Goal: Find specific page/section: Find specific page/section

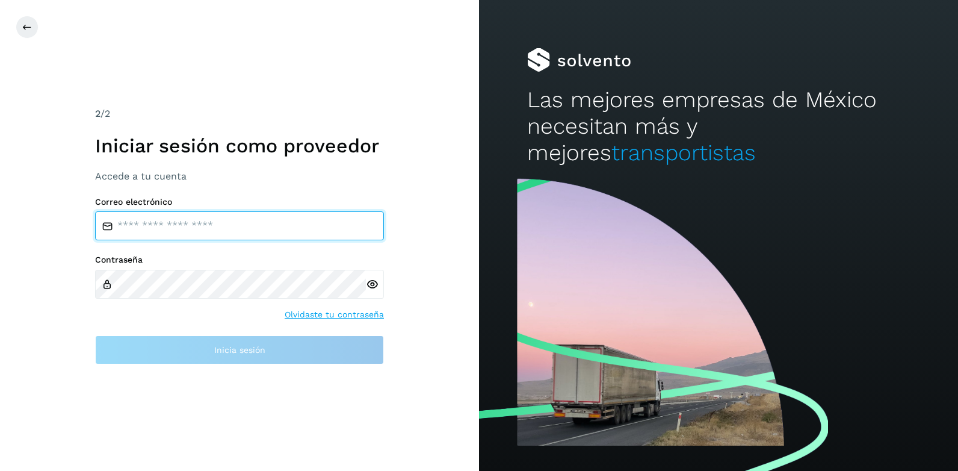
click at [143, 223] on input "email" at bounding box center [239, 225] width 289 height 29
type input "**********"
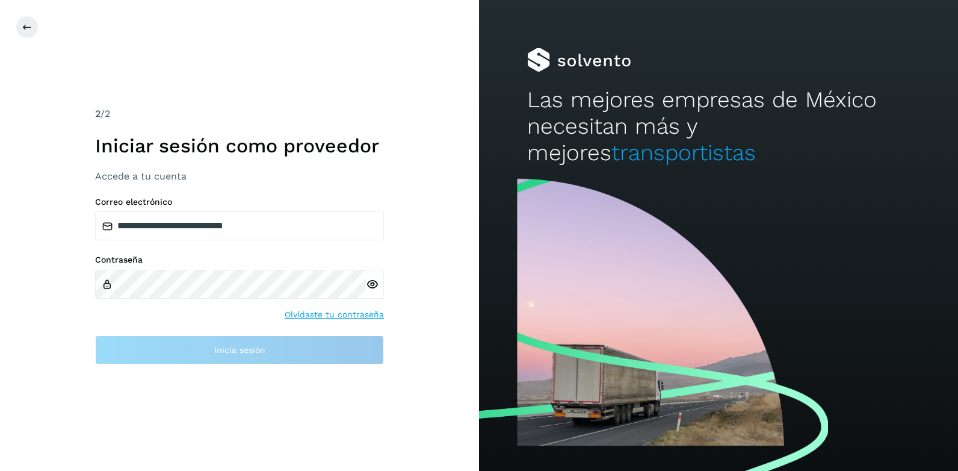
click at [183, 264] on label "Contraseña" at bounding box center [239, 260] width 289 height 10
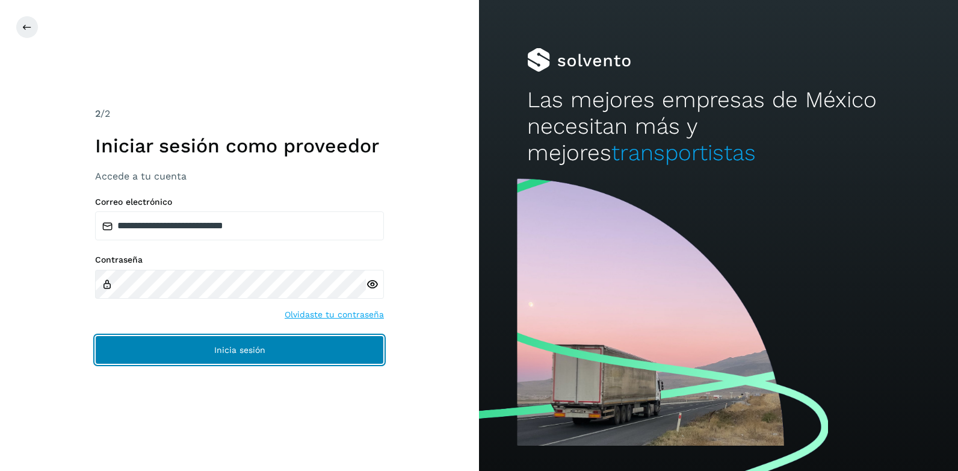
click at [216, 347] on span "Inicia sesión" at bounding box center [239, 349] width 51 height 8
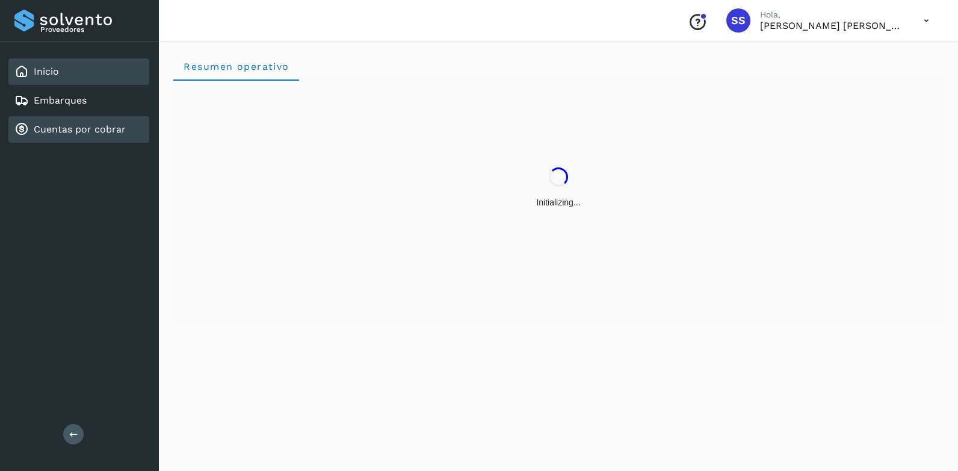
click at [46, 131] on link "Cuentas por cobrar" at bounding box center [80, 128] width 92 height 11
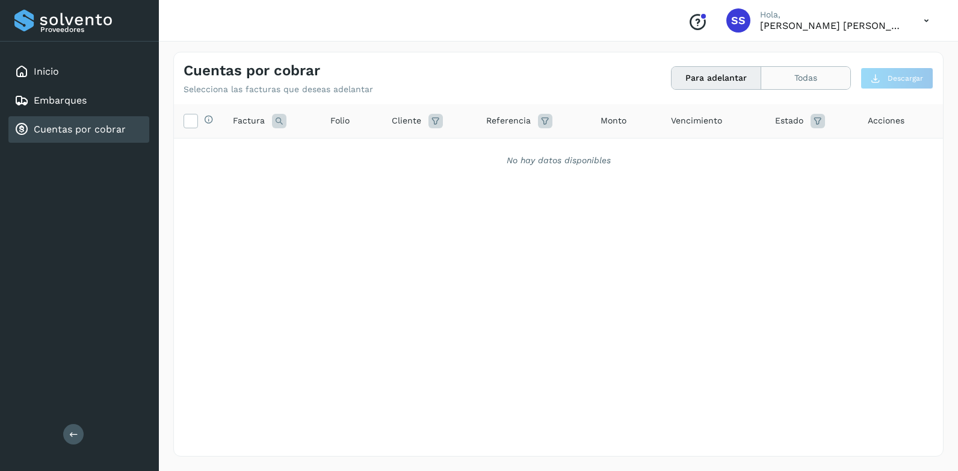
click at [794, 80] on button "Todas" at bounding box center [805, 78] width 89 height 22
